Goal: Information Seeking & Learning: Learn about a topic

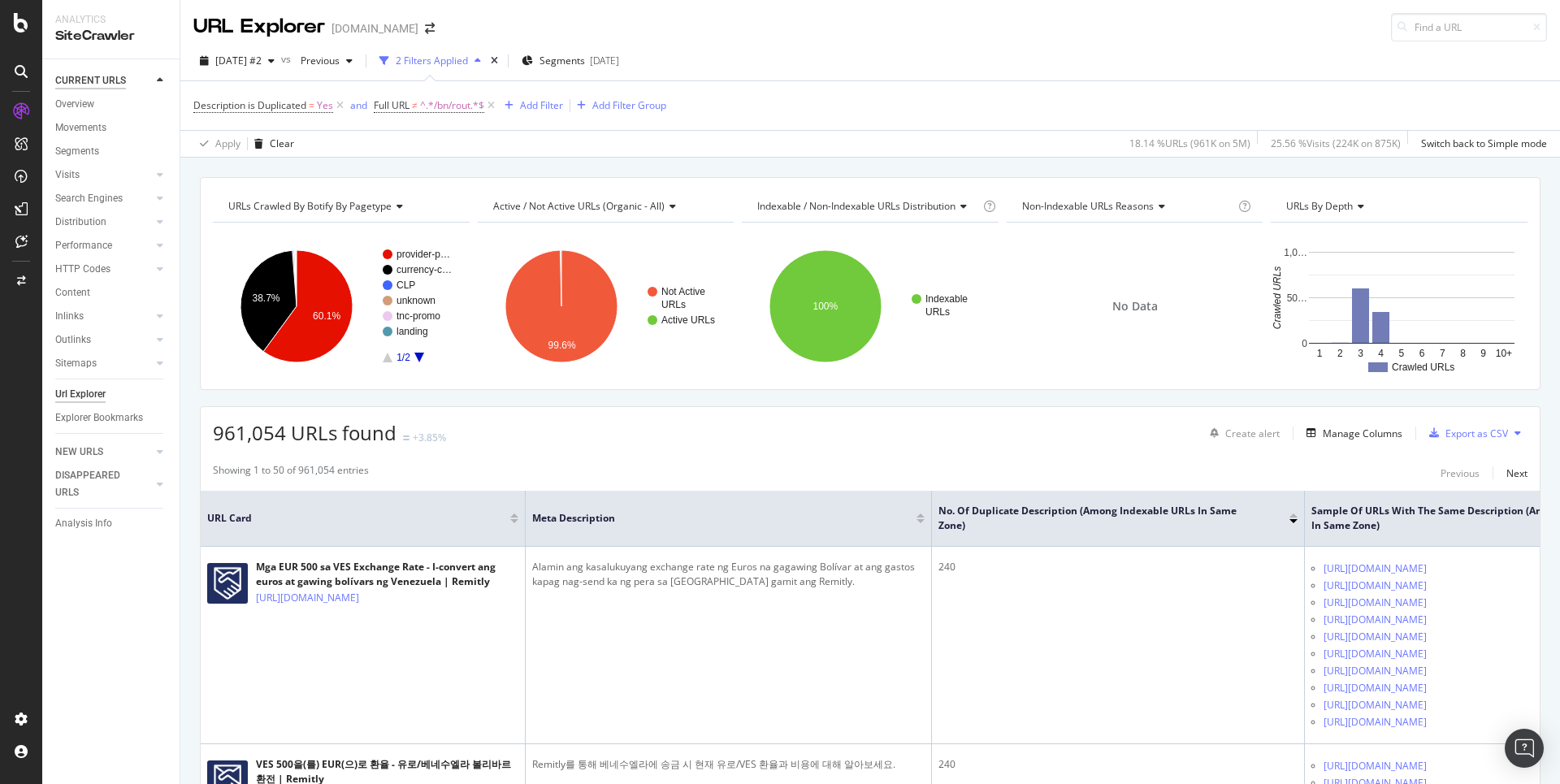
scroll to position [223, 0]
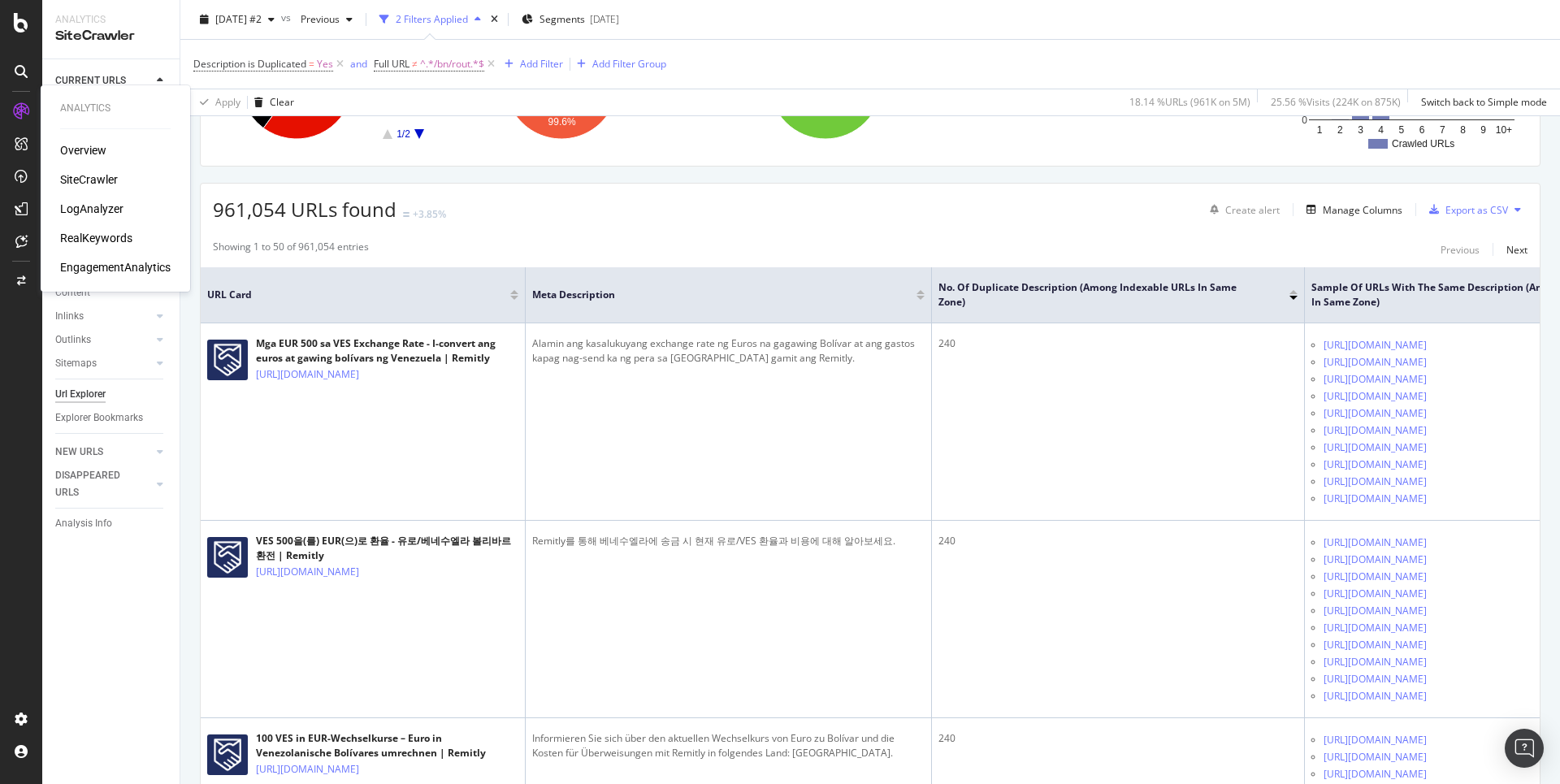
click at [75, 232] on div "RealKeywords" at bounding box center [96, 238] width 72 height 16
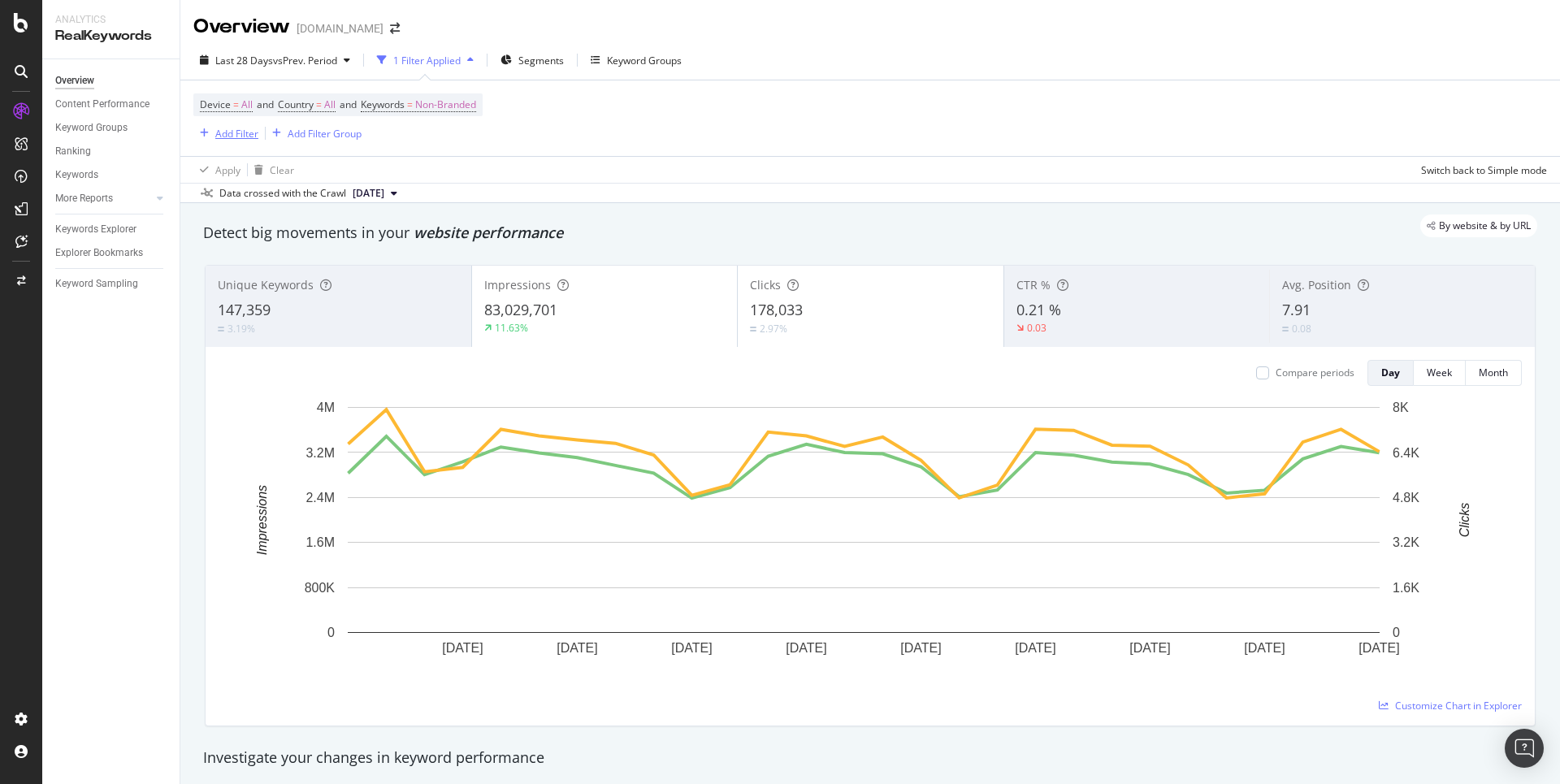
click at [237, 138] on div "Add Filter" at bounding box center [237, 133] width 43 height 13
click at [526, 59] on span "Segments" at bounding box center [541, 60] width 45 height 13
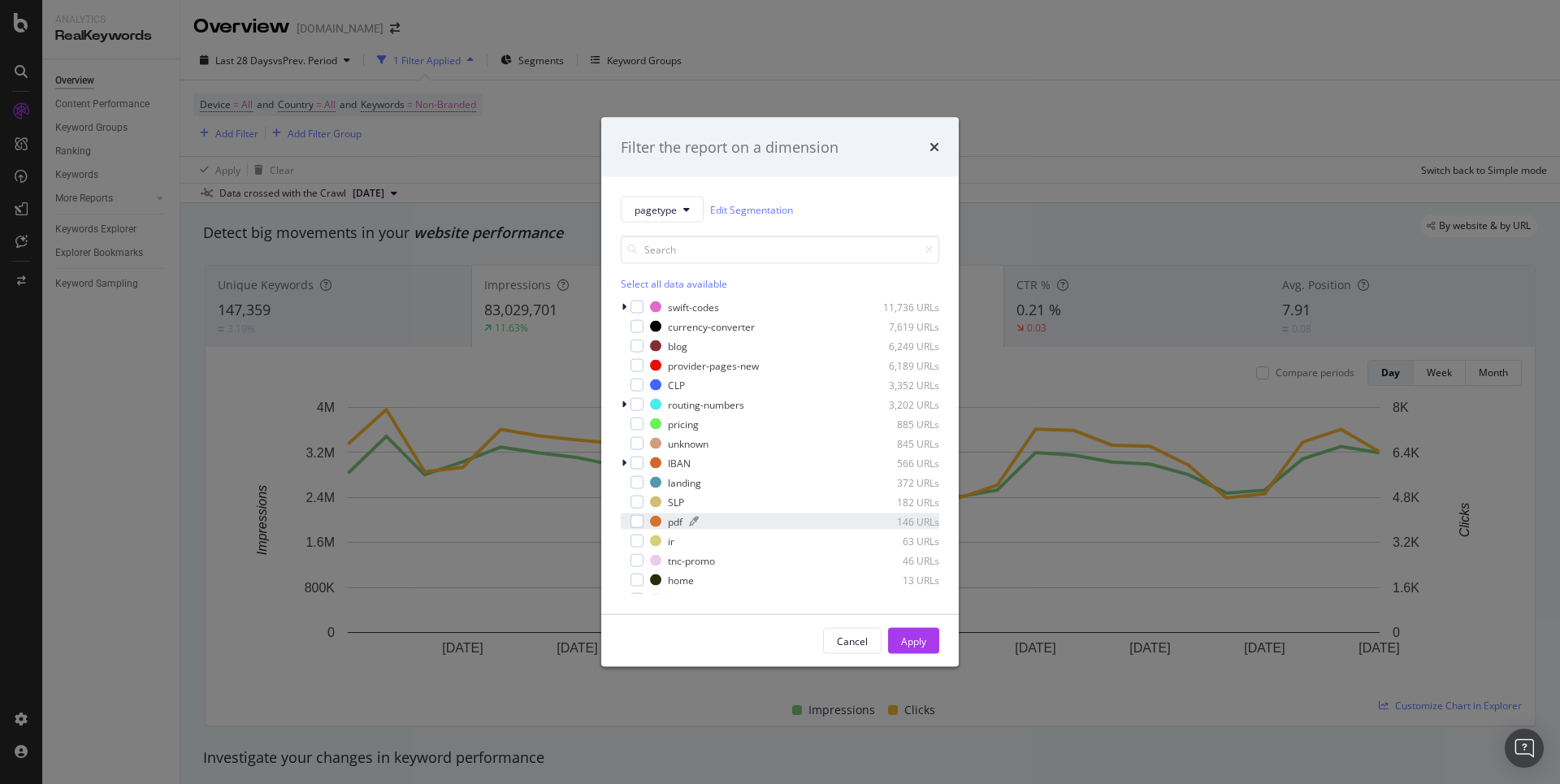
drag, startPoint x: 629, startPoint y: 502, endPoint x: 662, endPoint y: 518, distance: 36.7
click at [629, 502] on div "modal" at bounding box center [626, 501] width 10 height 16
click at [921, 642] on div "Apply" at bounding box center [914, 640] width 25 height 13
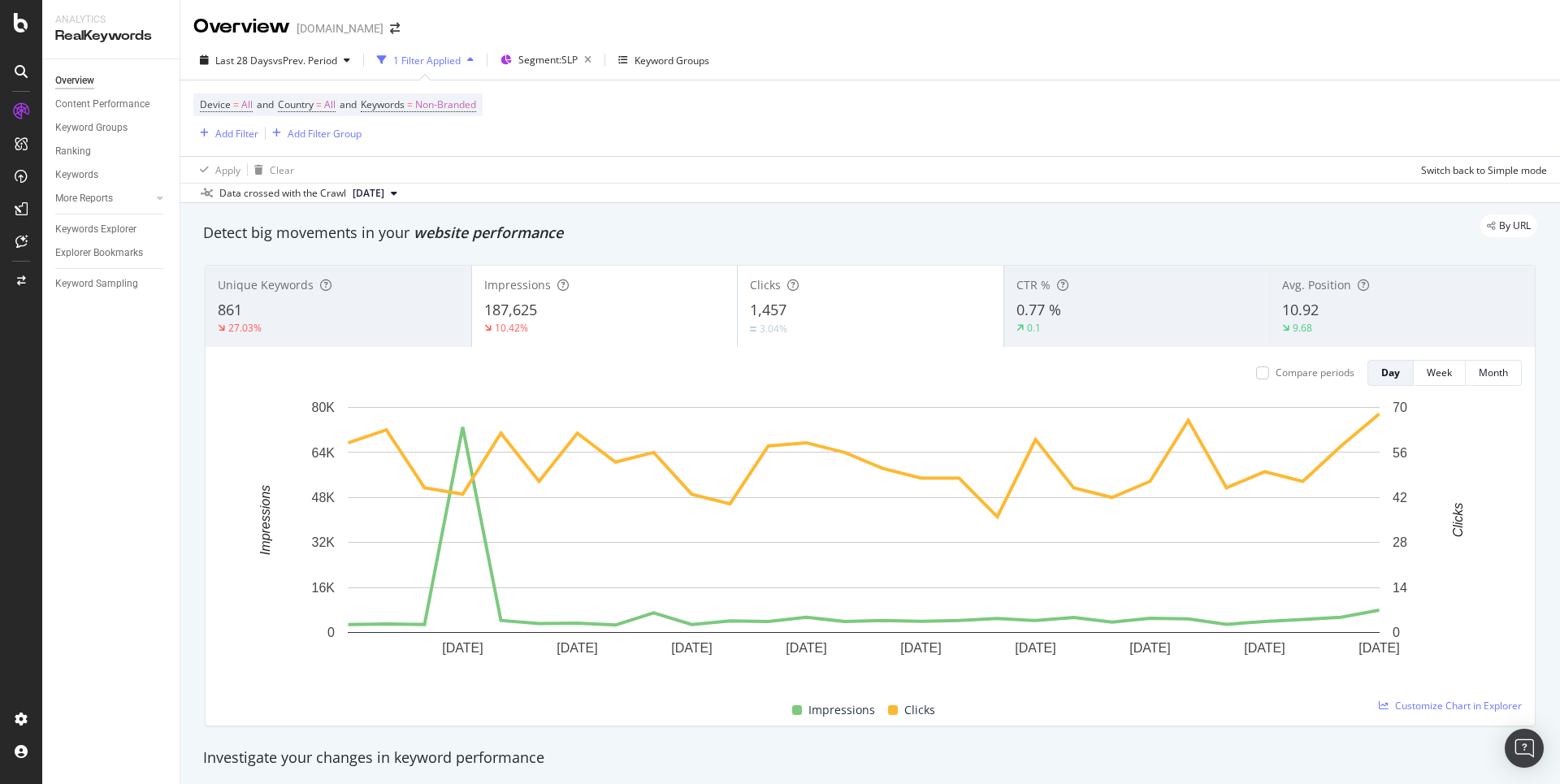
click at [352, 191] on button "[DATE]" at bounding box center [375, 194] width 58 height 19
click at [276, 66] on span "vs Prev. Period" at bounding box center [305, 60] width 64 height 13
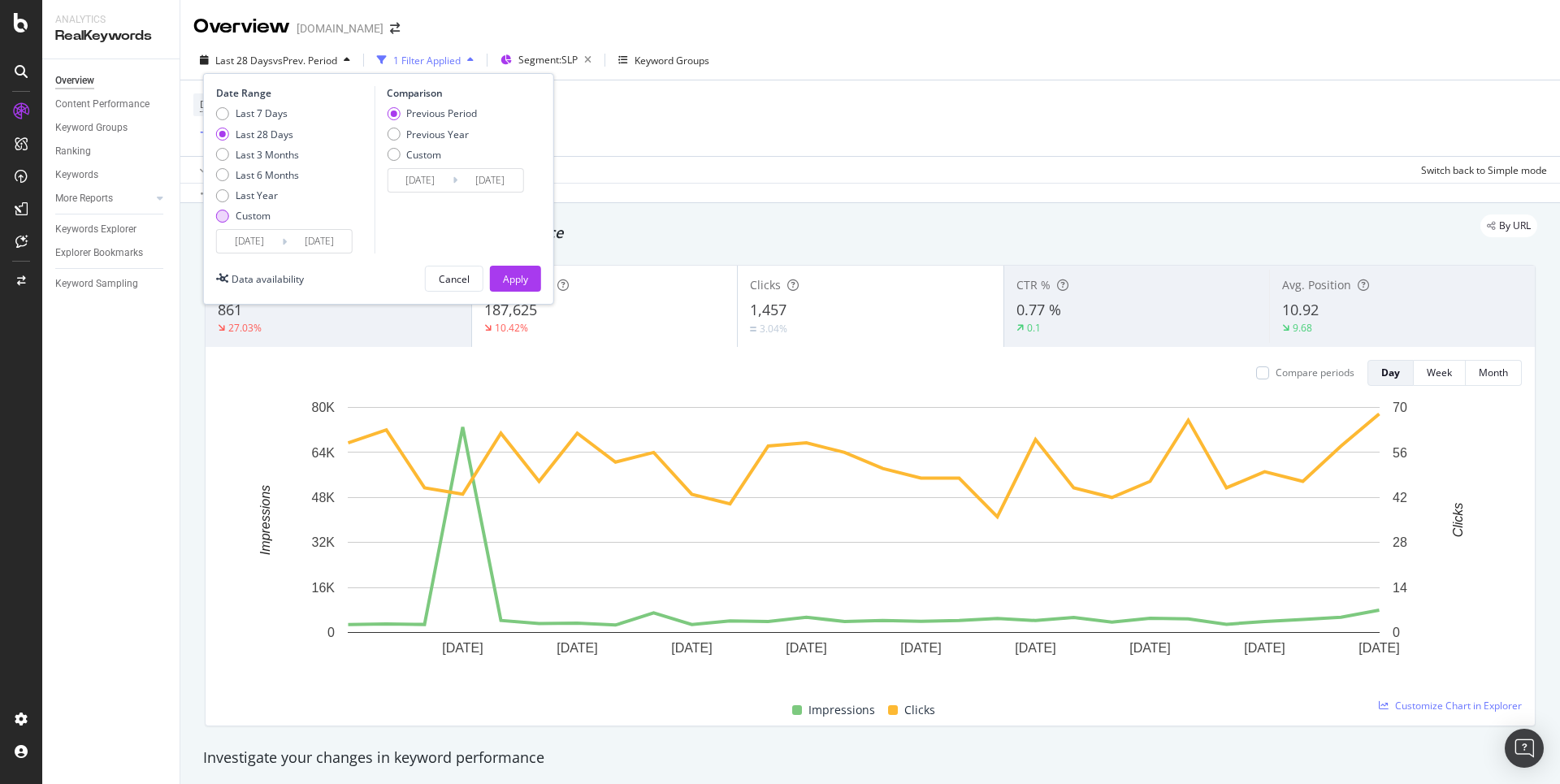
click at [258, 218] on div "Custom" at bounding box center [253, 216] width 35 height 13
click at [263, 248] on input "[DATE]" at bounding box center [249, 242] width 65 height 23
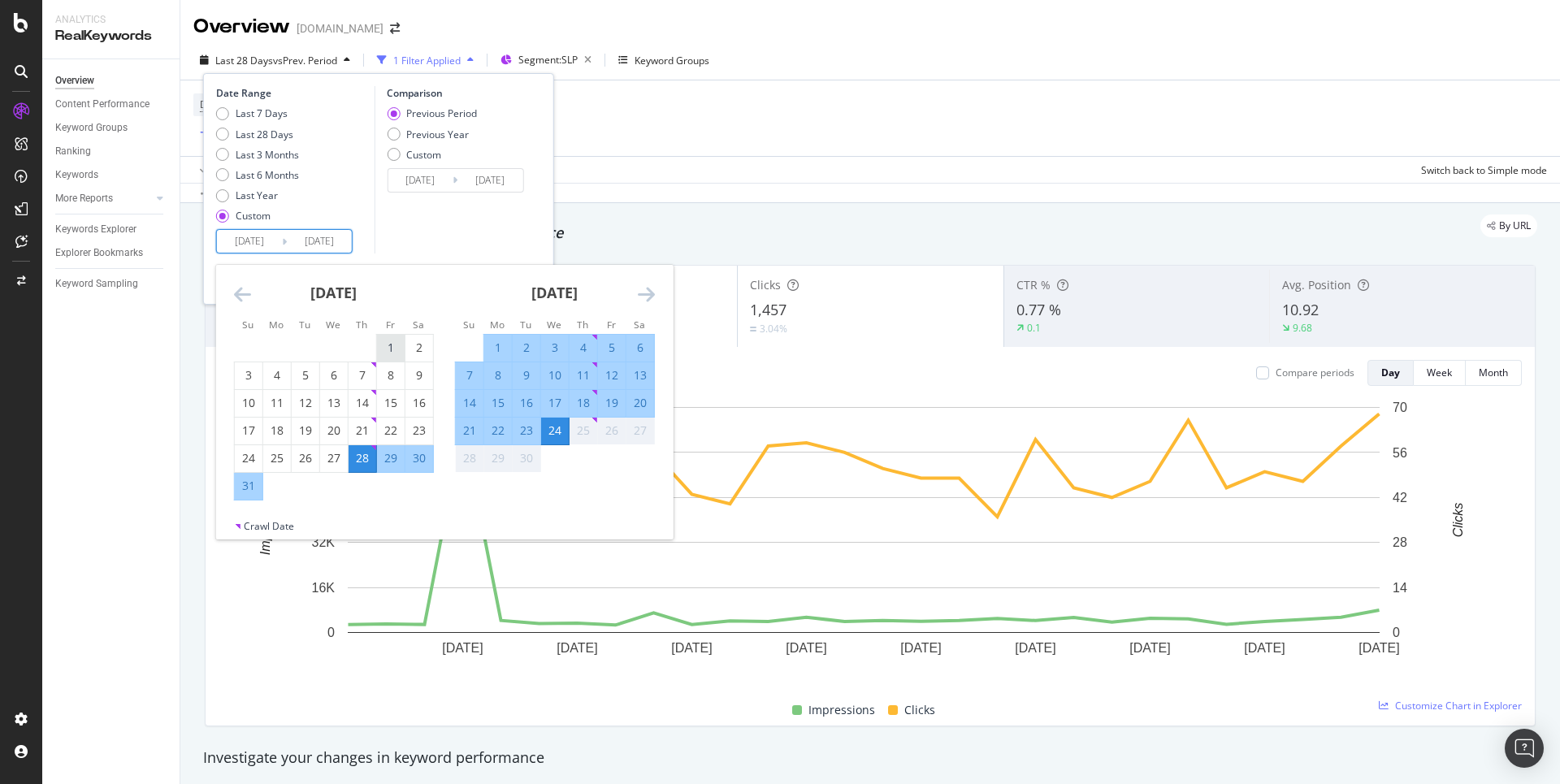
click at [387, 344] on div "1" at bounding box center [390, 347] width 28 height 16
type input "[DATE]"
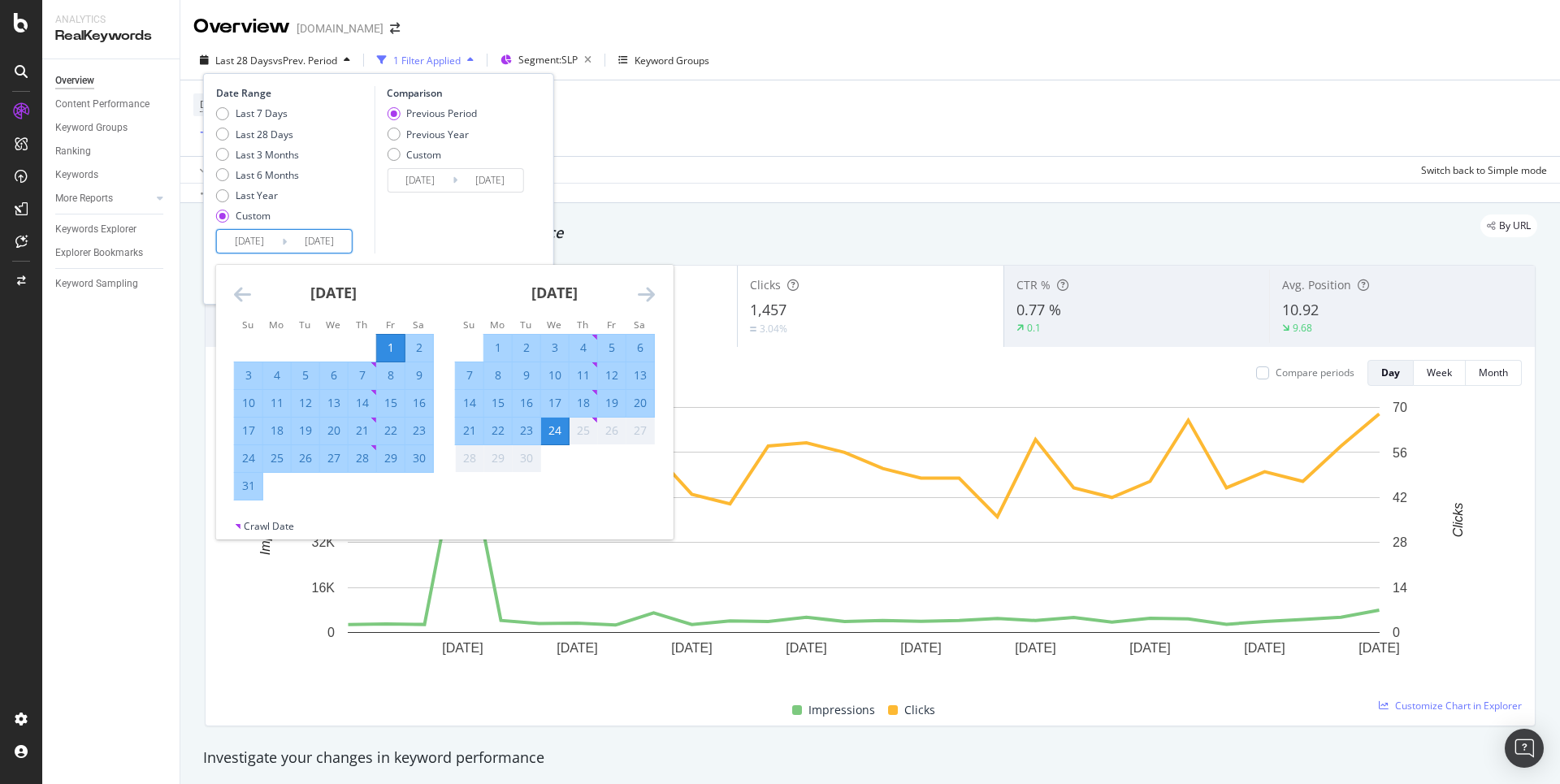
click at [256, 495] on div "31" at bounding box center [248, 486] width 28 height 27
type input "[DATE]"
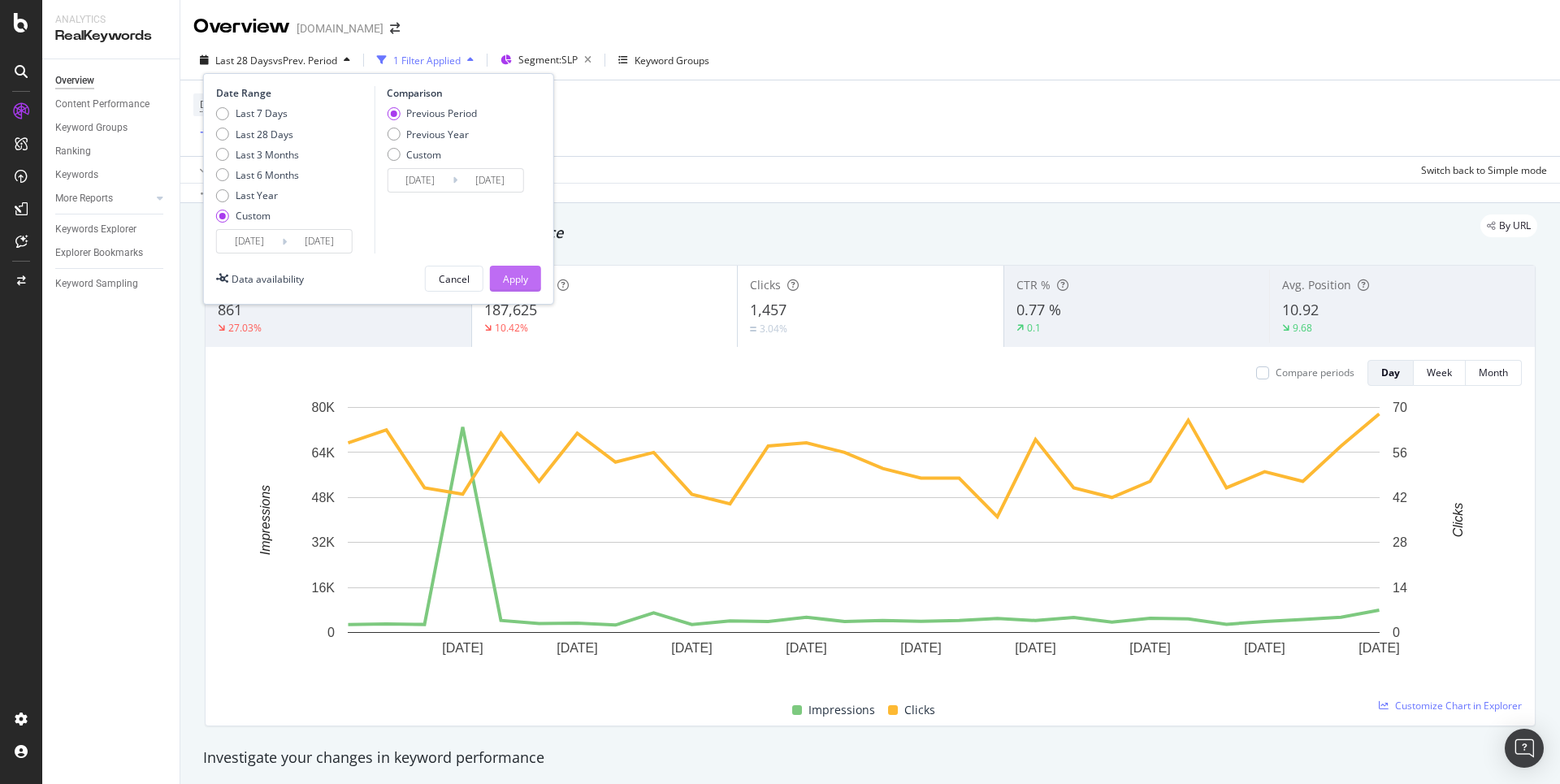
click at [508, 268] on div "Apply" at bounding box center [516, 278] width 25 height 24
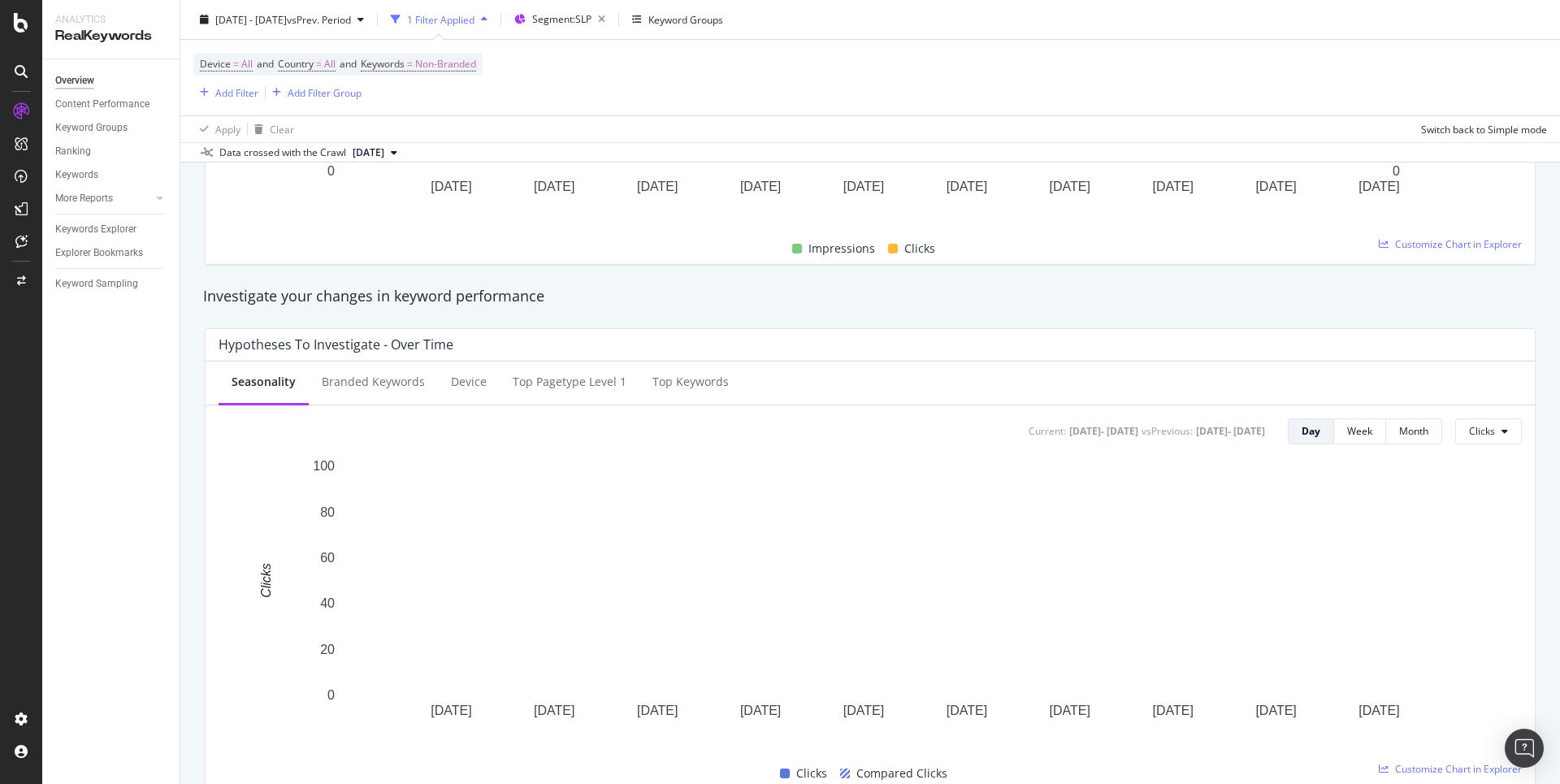
scroll to position [519, 0]
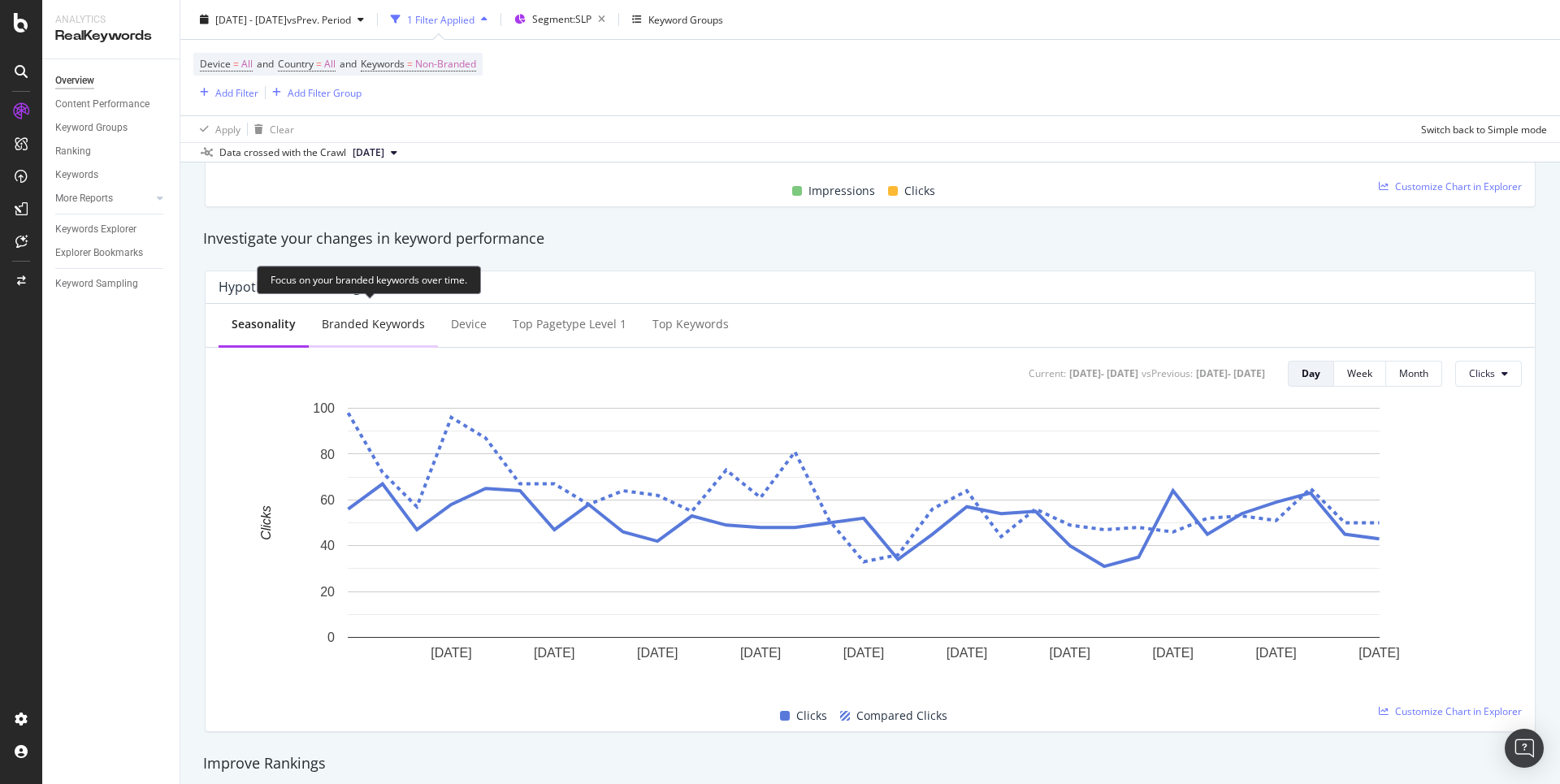
click at [404, 313] on div "Branded Keywords" at bounding box center [373, 325] width 129 height 45
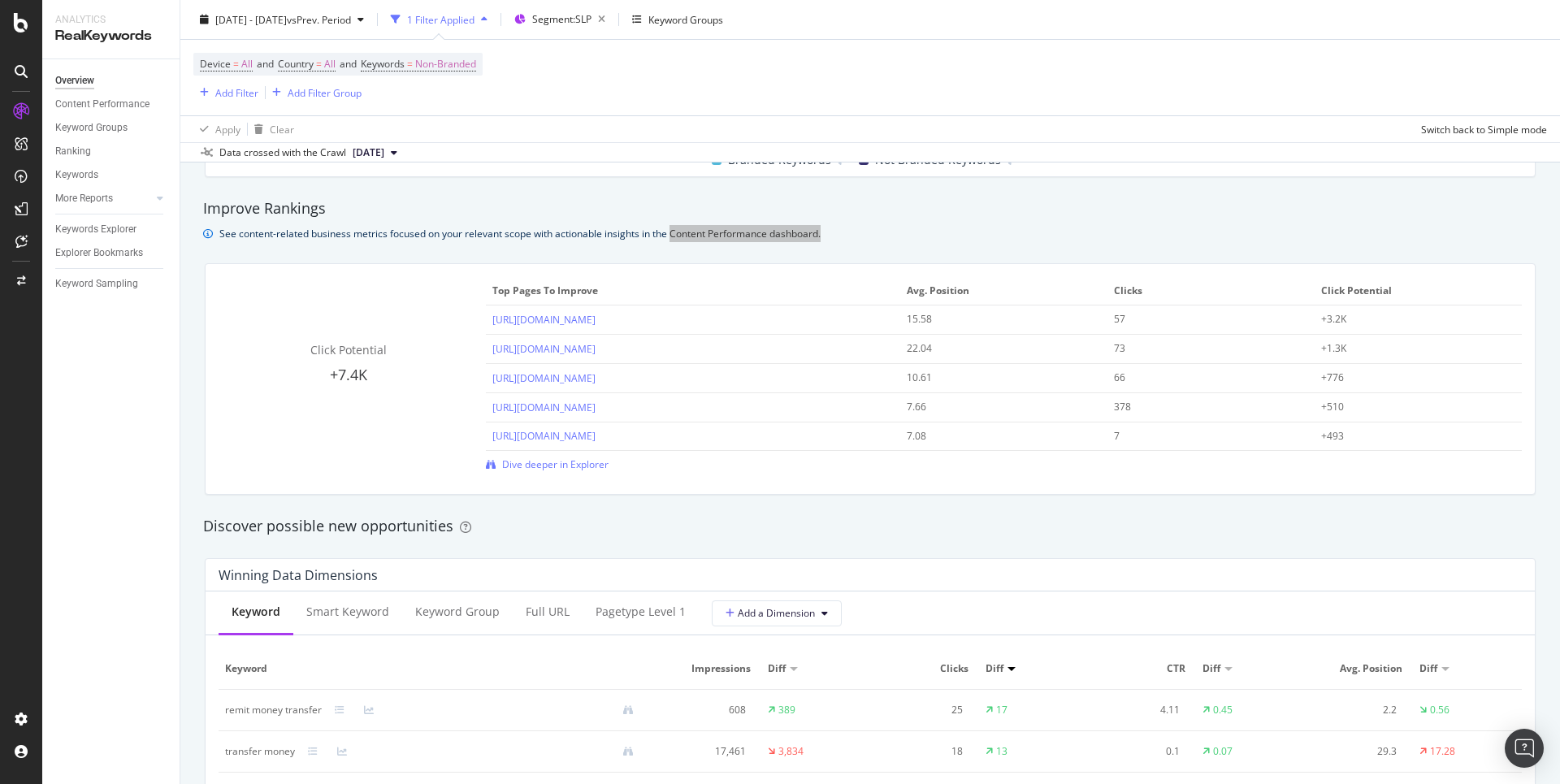
scroll to position [1058, 0]
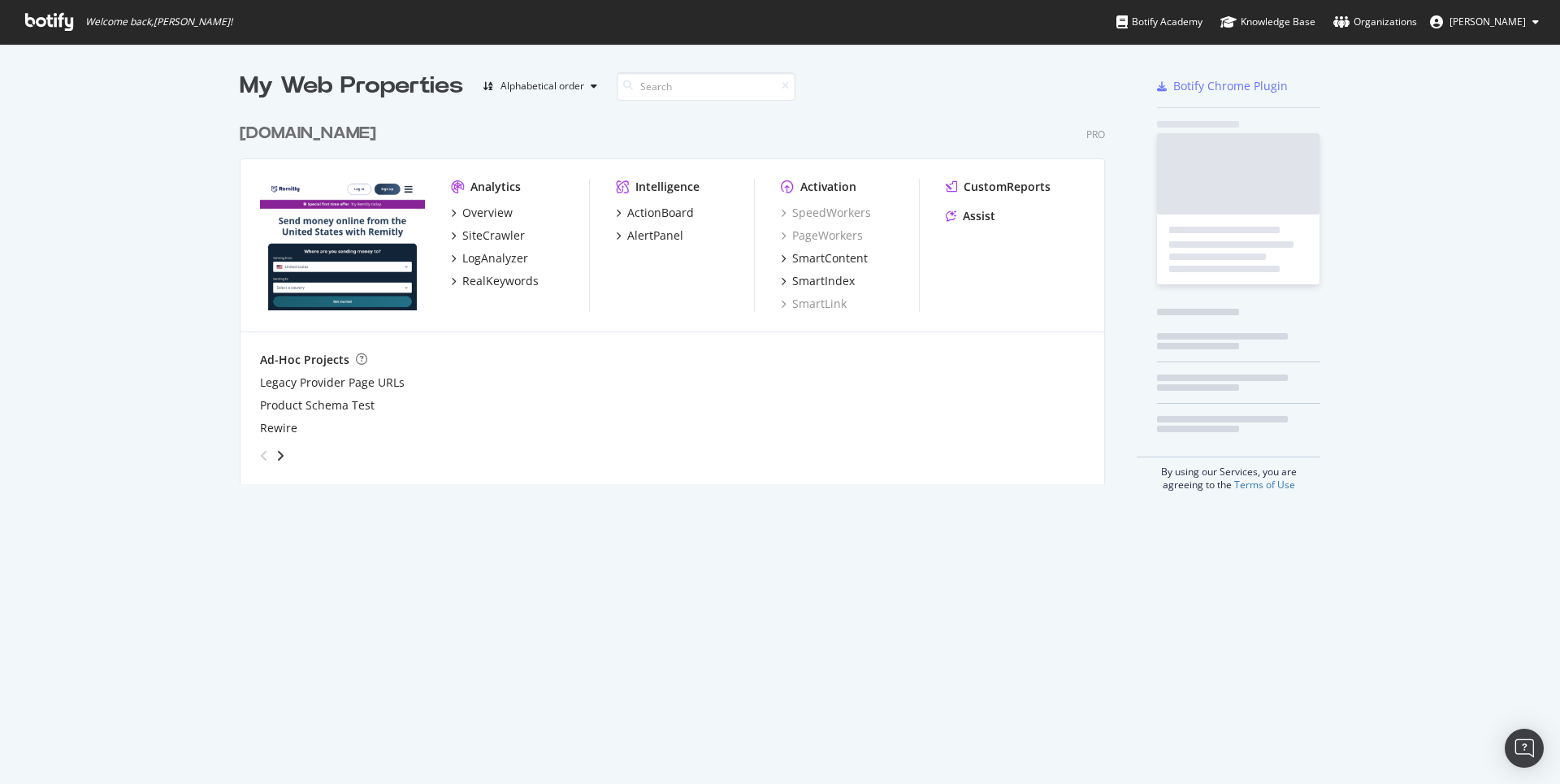
scroll to position [368, 865]
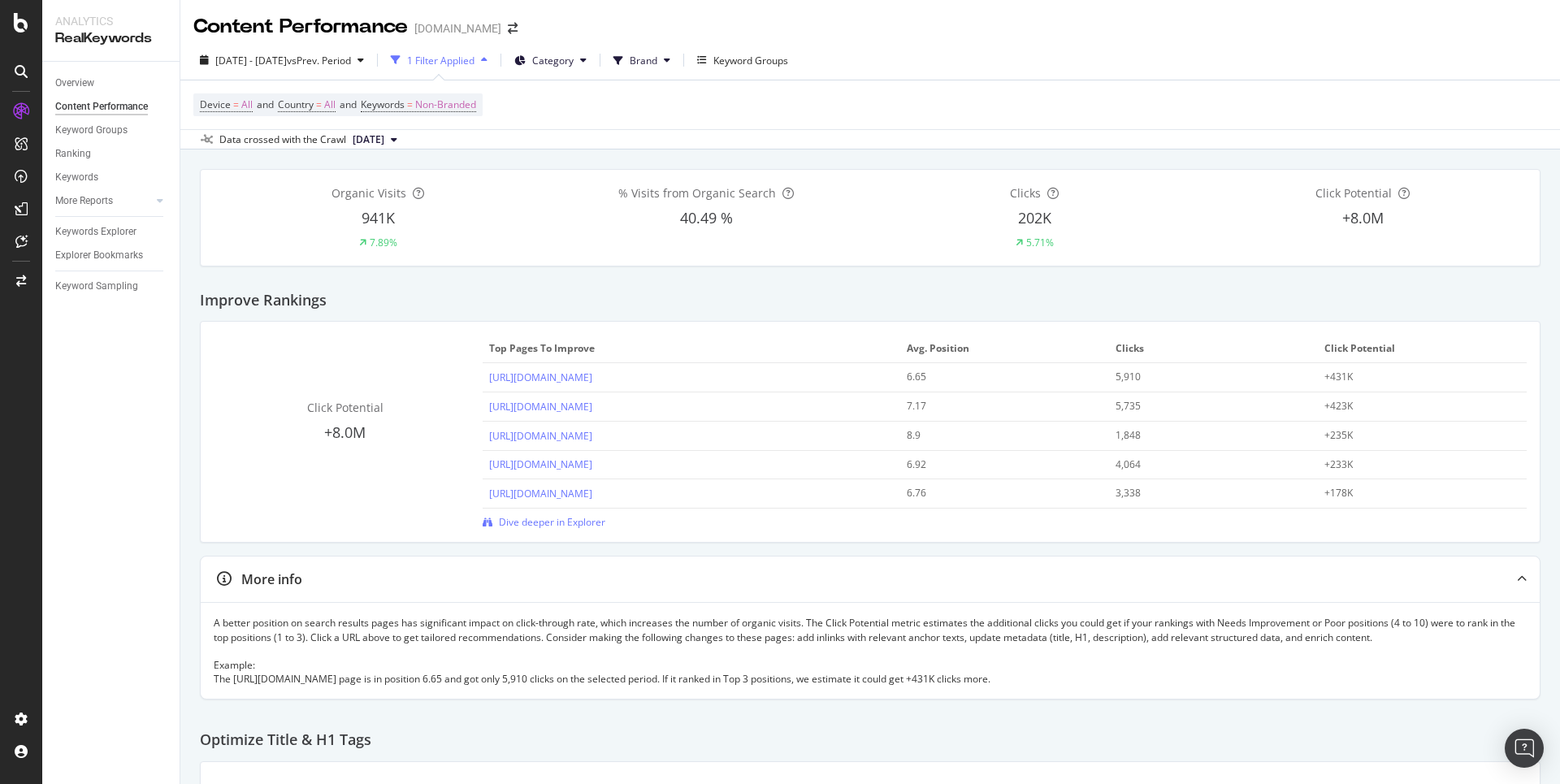
click at [338, 432] on span "+8.0M" at bounding box center [344, 432] width 41 height 19
click at [573, 56] on span "Category" at bounding box center [552, 60] width 41 height 13
click at [462, 269] on div "Improve Rankings" at bounding box center [871, 294] width 1341 height 56
click at [570, 509] on div "Click Potential +8.0M Top pages to improve Avg. Position Clicks Click Potential…" at bounding box center [871, 431] width 1314 height 195
click at [571, 521] on span "Dive deeper in Explorer" at bounding box center [551, 521] width 106 height 13
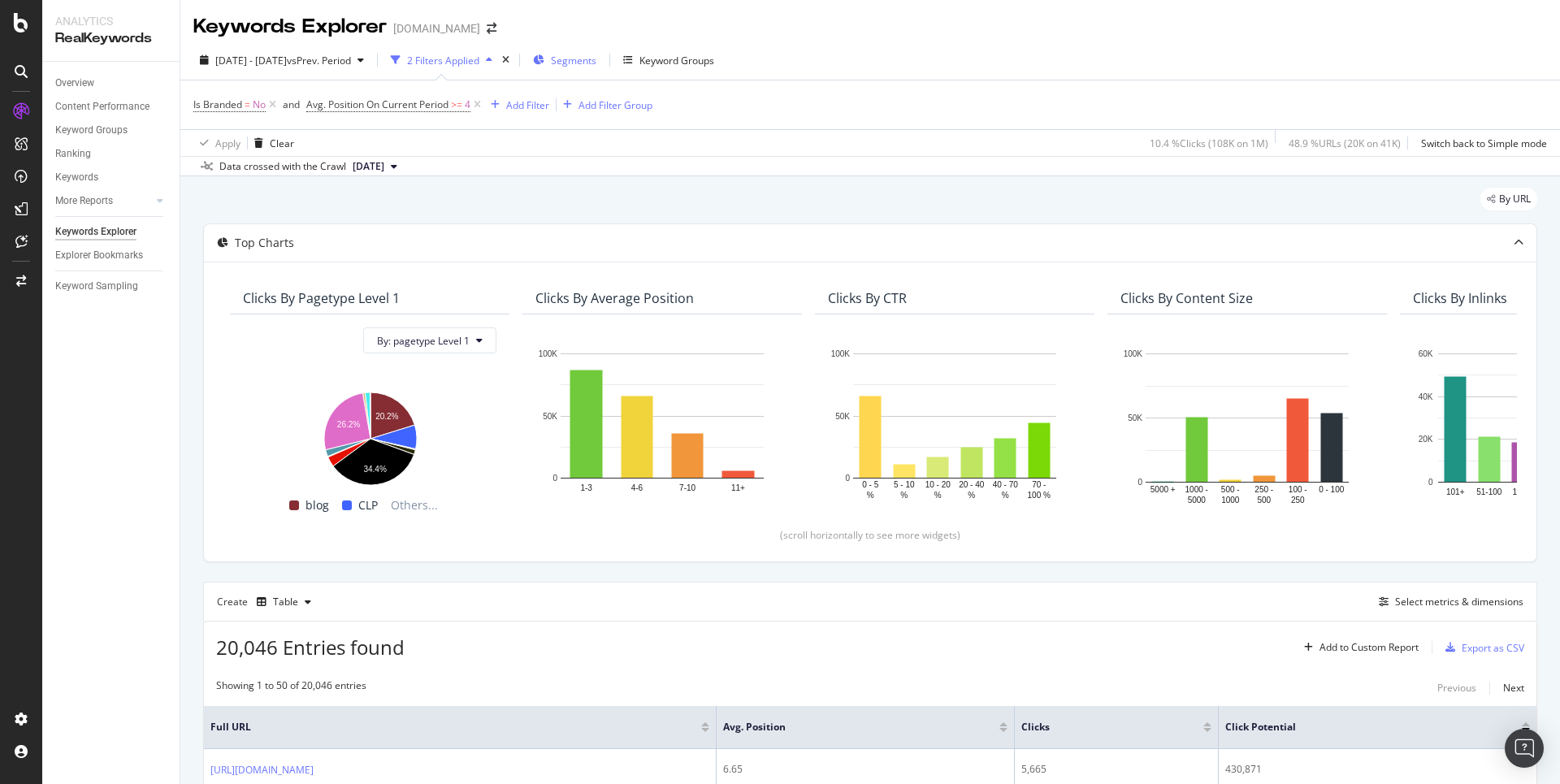
click at [596, 64] on span "Segments" at bounding box center [573, 60] width 45 height 13
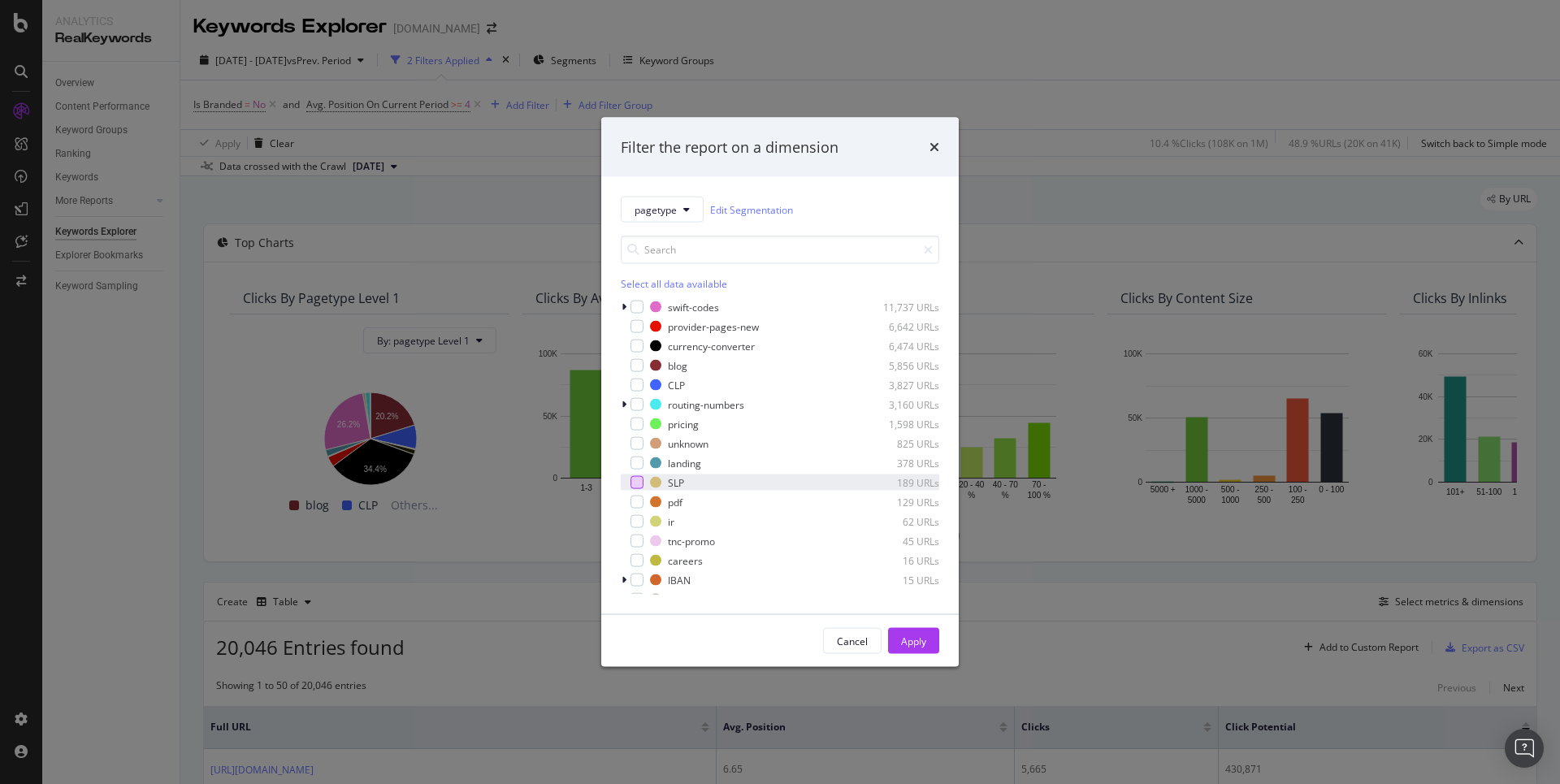
click at [642, 485] on div "modal" at bounding box center [638, 483] width 13 height 13
click at [944, 634] on div "Cancel Apply" at bounding box center [780, 641] width 358 height 52
click at [920, 642] on div "Apply" at bounding box center [914, 640] width 25 height 13
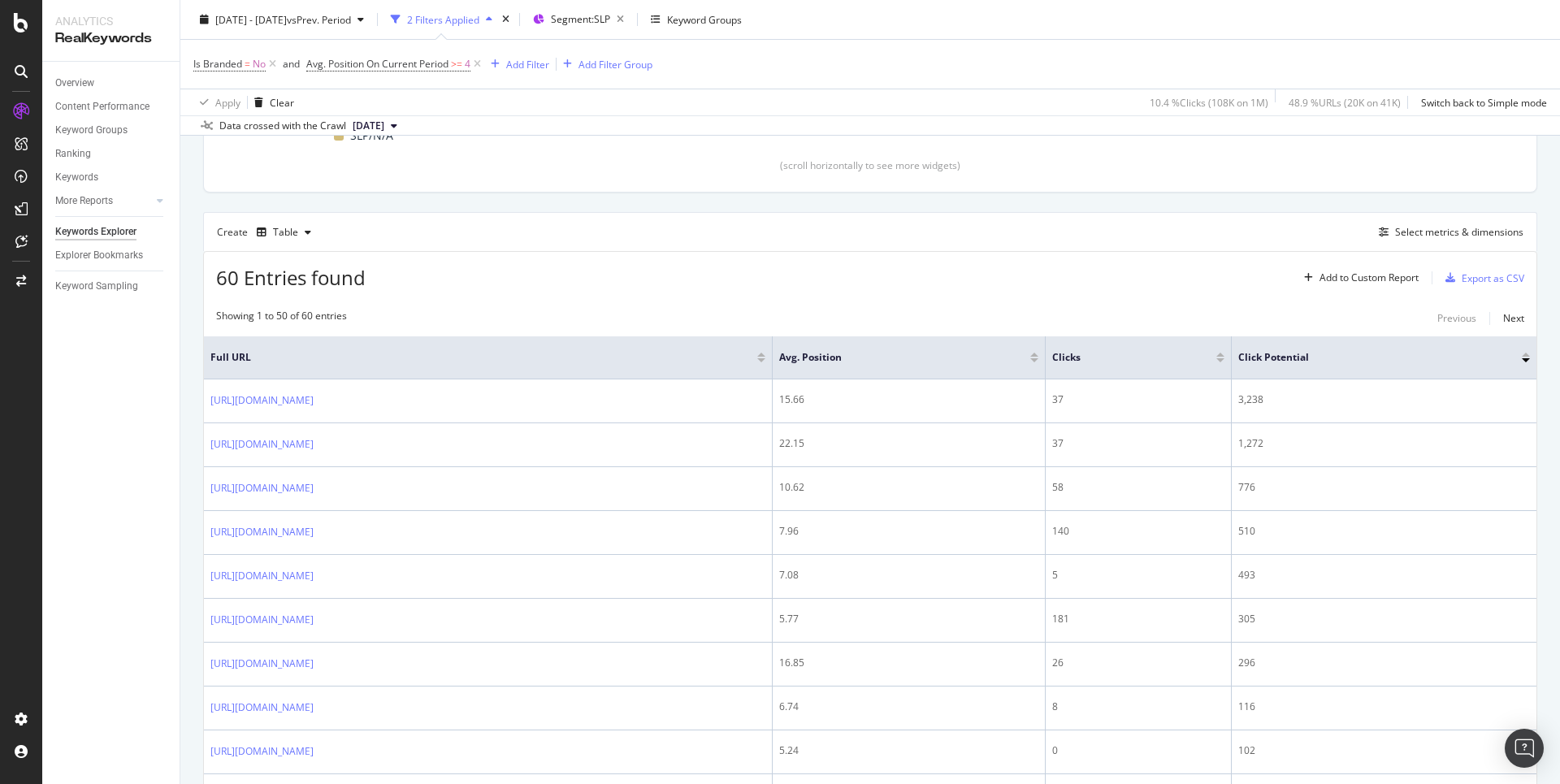
scroll to position [372, 0]
